Goal: Find specific page/section: Find specific page/section

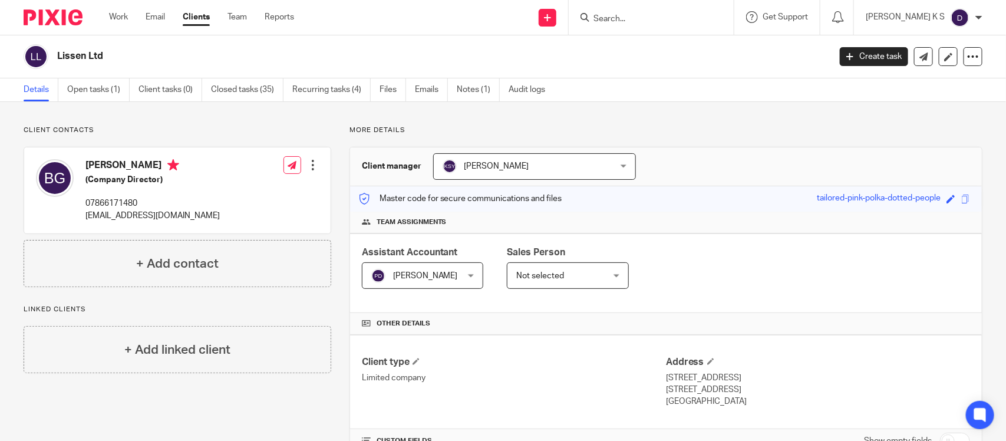
click at [643, 22] on input "Search" at bounding box center [645, 19] width 106 height 11
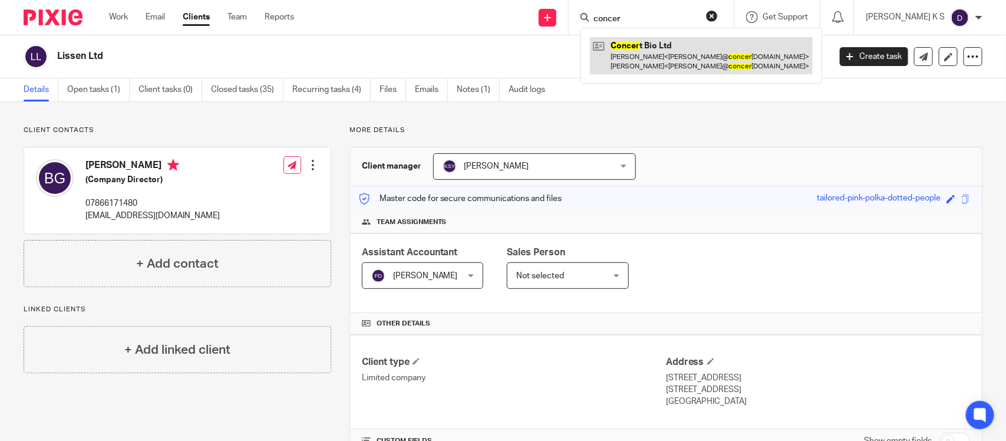
type input "concer"
click at [684, 51] on link at bounding box center [701, 55] width 223 height 37
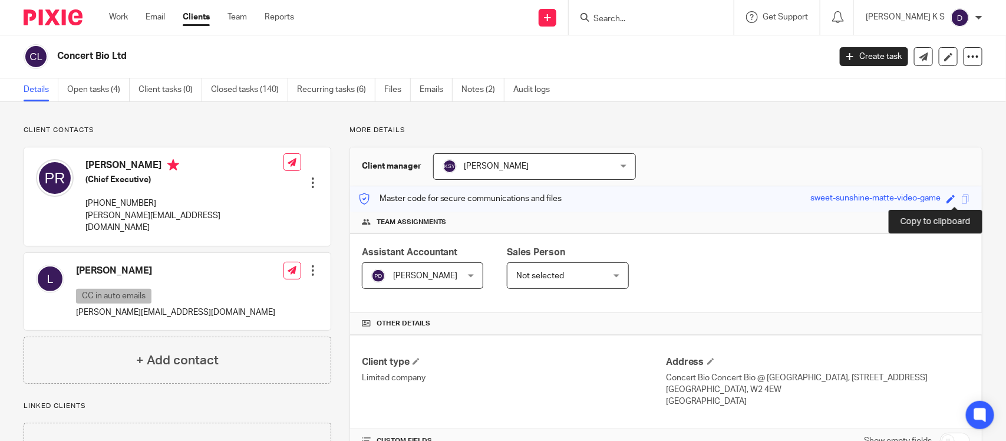
click at [961, 202] on span at bounding box center [965, 198] width 9 height 9
